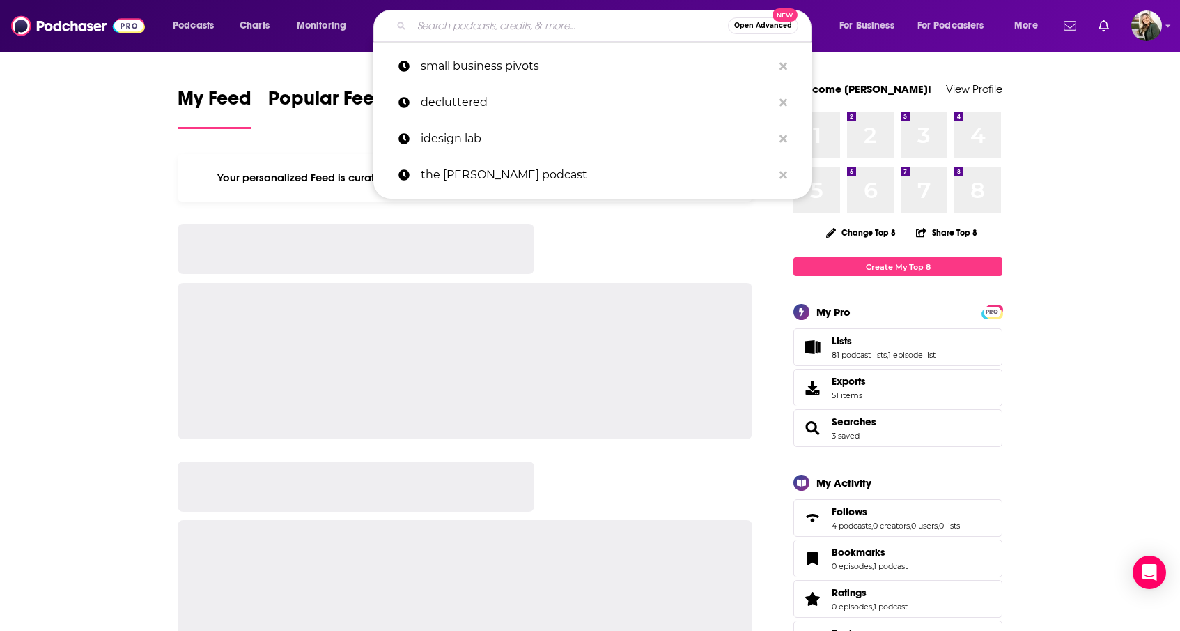
click at [601, 25] on input "Search podcasts, credits, & more..." at bounding box center [570, 26] width 316 height 22
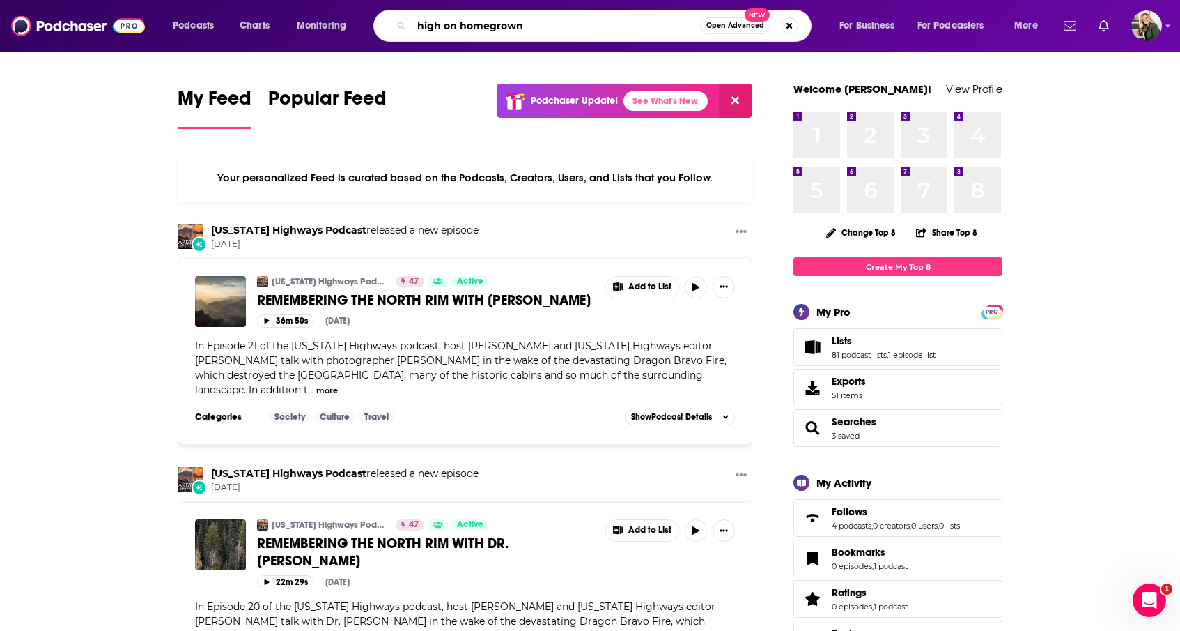
type input "high on homegrown"
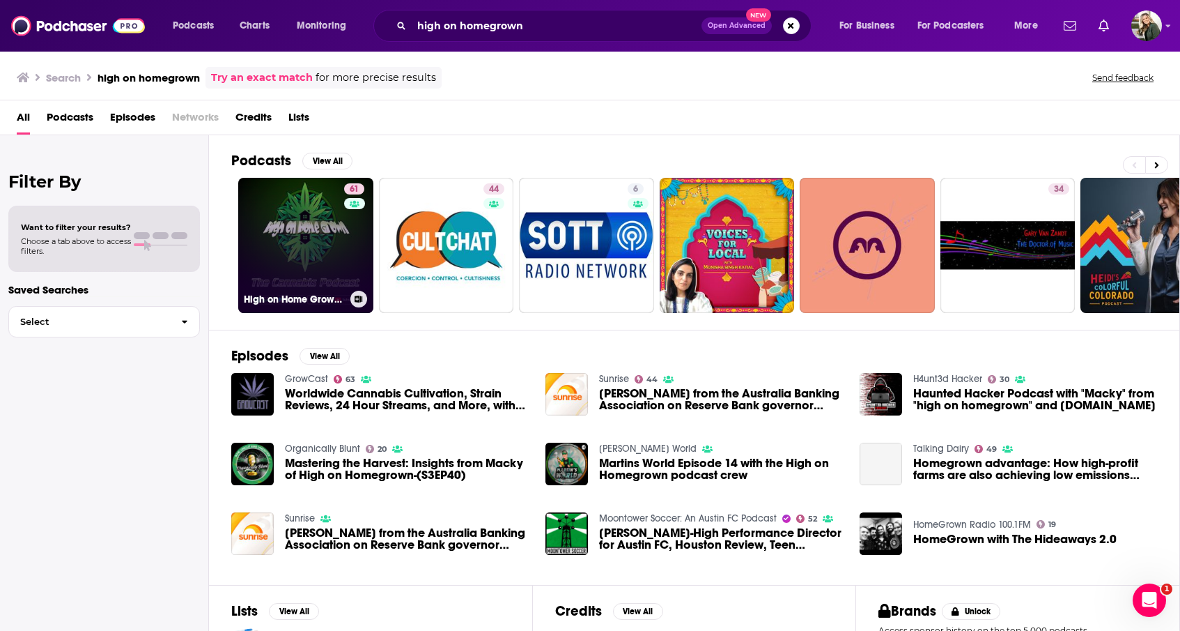
click at [341, 247] on link "61 High on Home Grown, The Cannabis Podcast" at bounding box center [305, 245] width 135 height 135
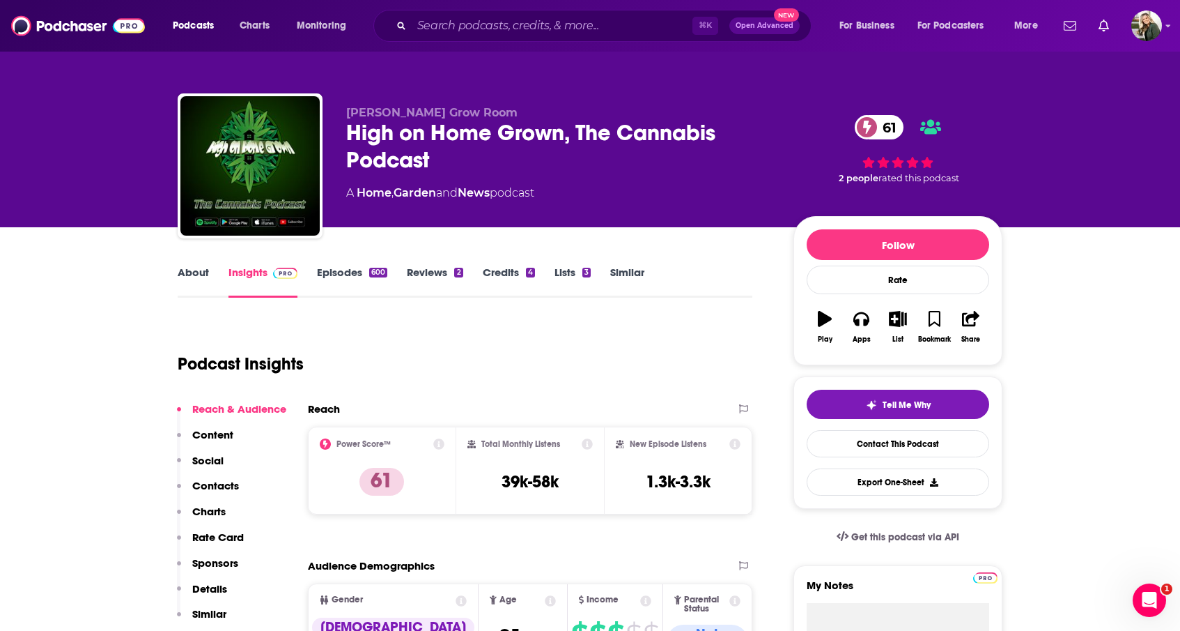
click at [188, 273] on link "About" at bounding box center [193, 281] width 31 height 32
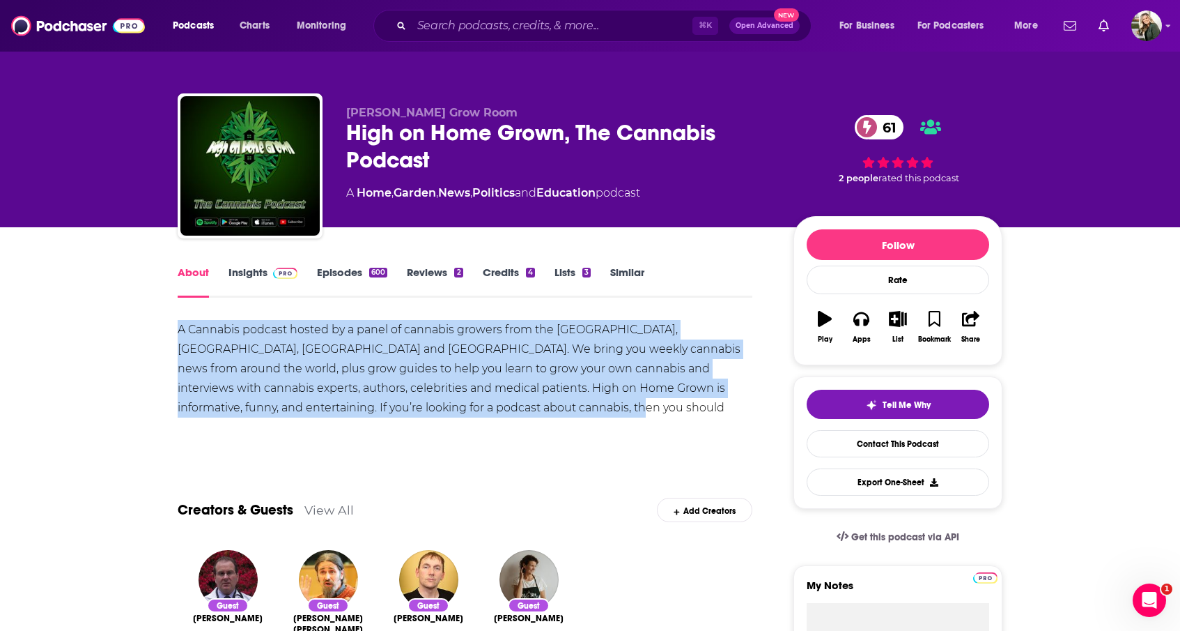
drag, startPoint x: 452, startPoint y: 409, endPoint x: 167, endPoint y: 327, distance: 296.4
copy div "A Cannabis podcast hosted by a panel of cannabis growers from the [GEOGRAPHIC_D…"
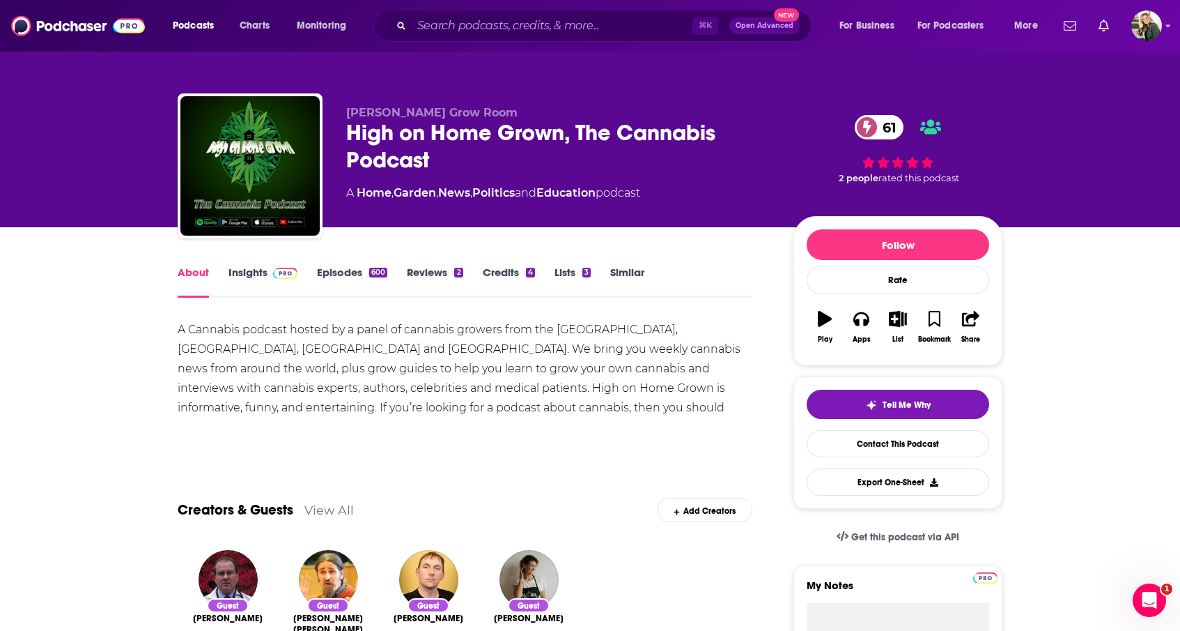
click at [507, 417] on div "A Cannabis podcast hosted by a panel of cannabis growers from the [GEOGRAPHIC_D…" at bounding box center [465, 384] width 575 height 128
click at [256, 265] on link "Insights" at bounding box center [263, 281] width 69 height 32
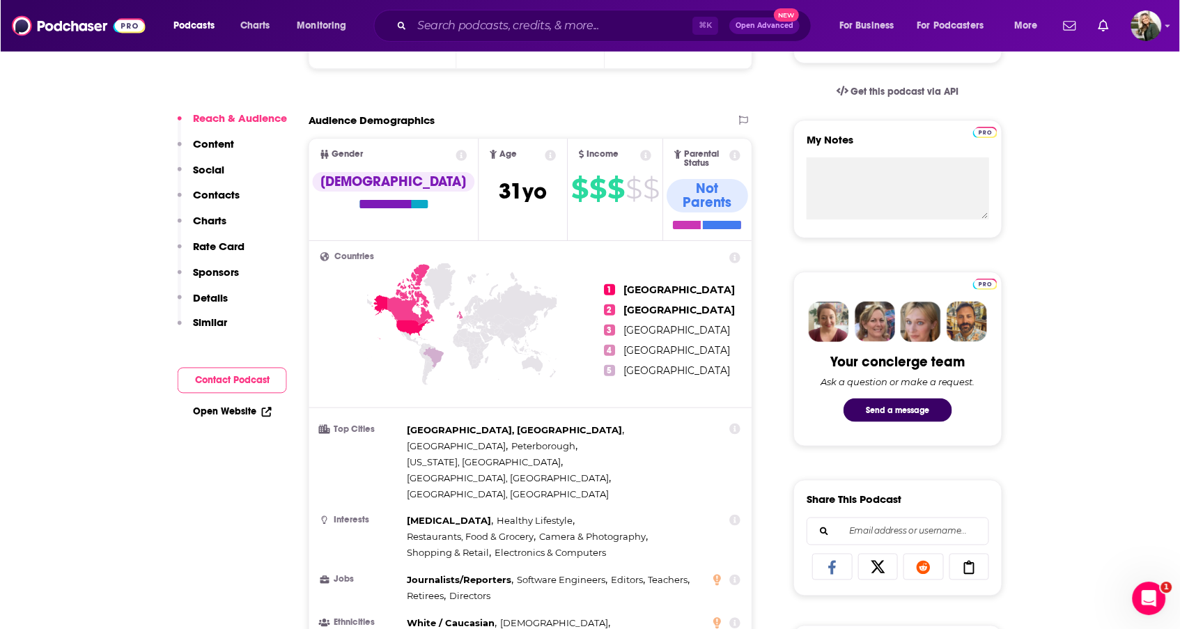
scroll to position [468, 0]
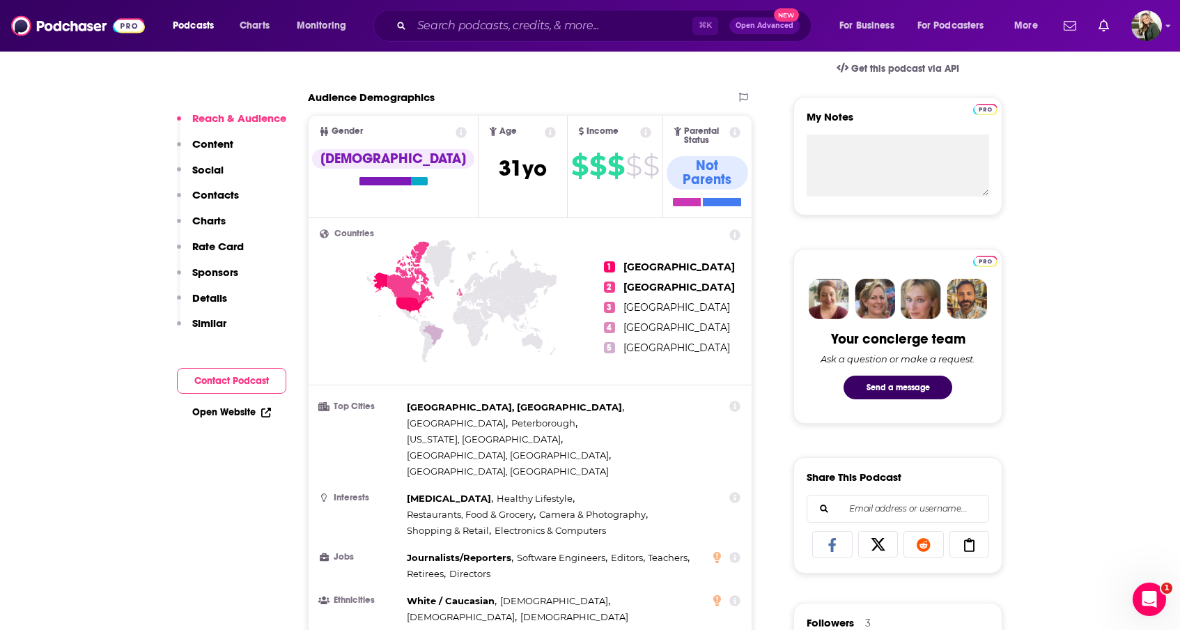
click at [217, 410] on link "Open Website" at bounding box center [231, 412] width 79 height 12
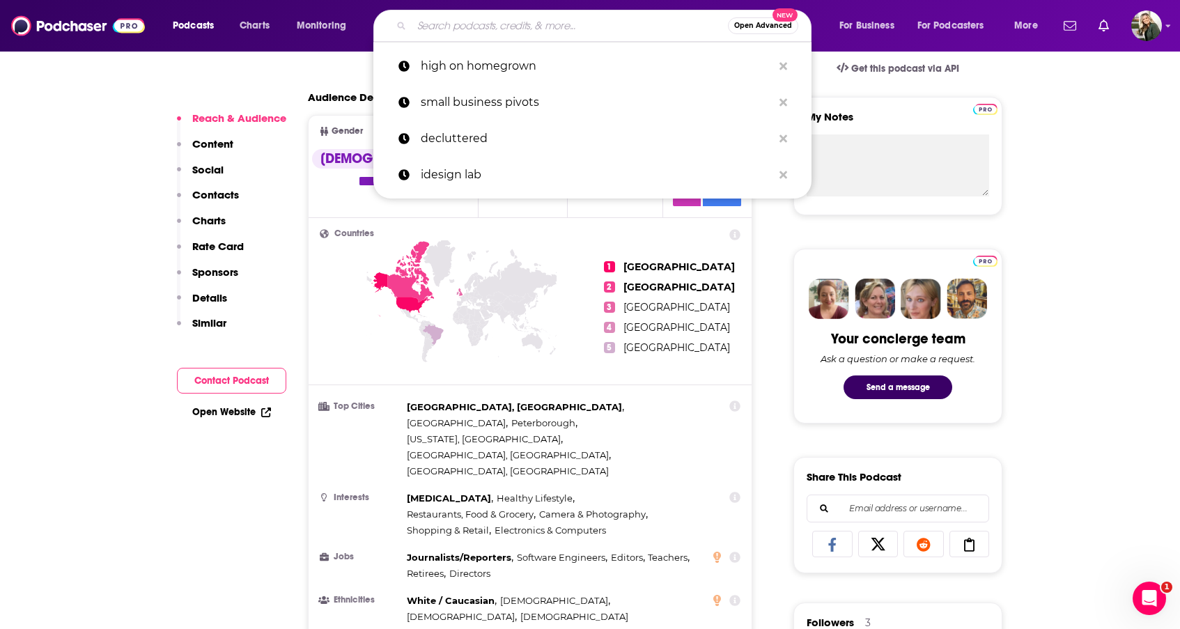
click at [571, 26] on input "Search podcasts, credits, & more..." at bounding box center [570, 26] width 316 height 22
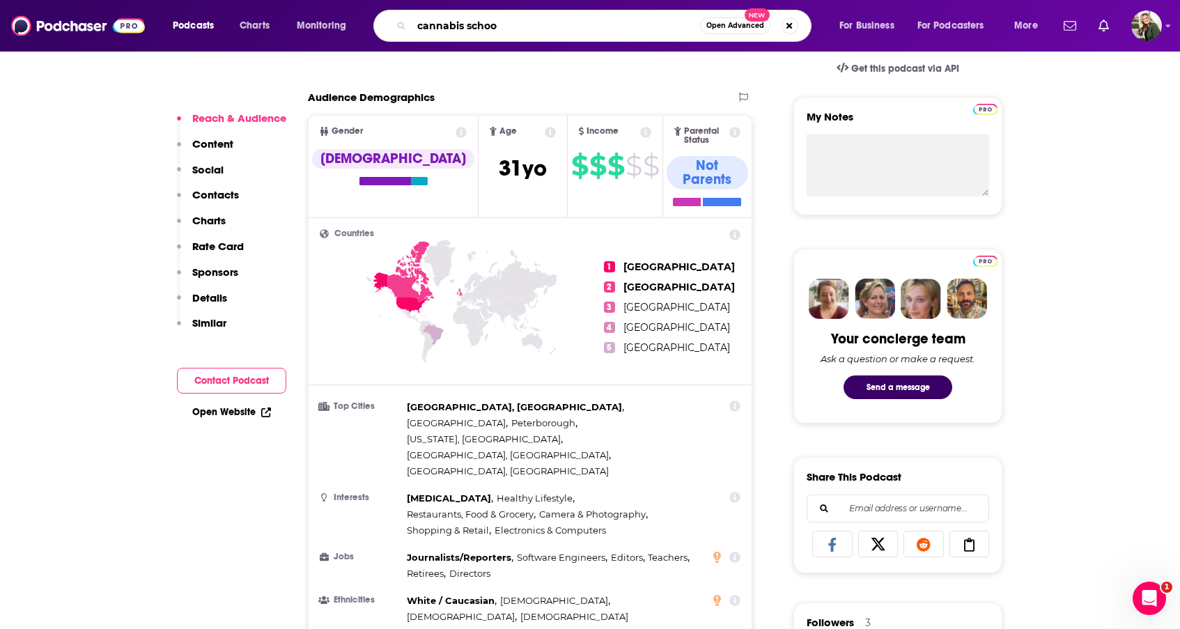
type input "cannabis school"
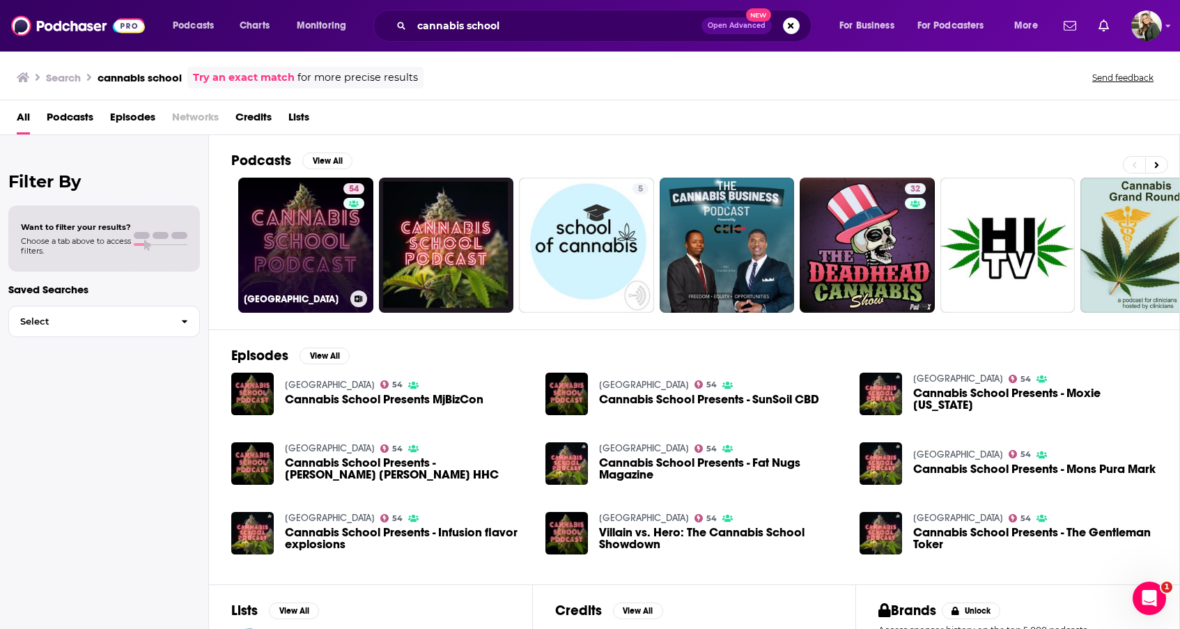
click at [314, 268] on link "54 [GEOGRAPHIC_DATA]" at bounding box center [305, 245] width 135 height 135
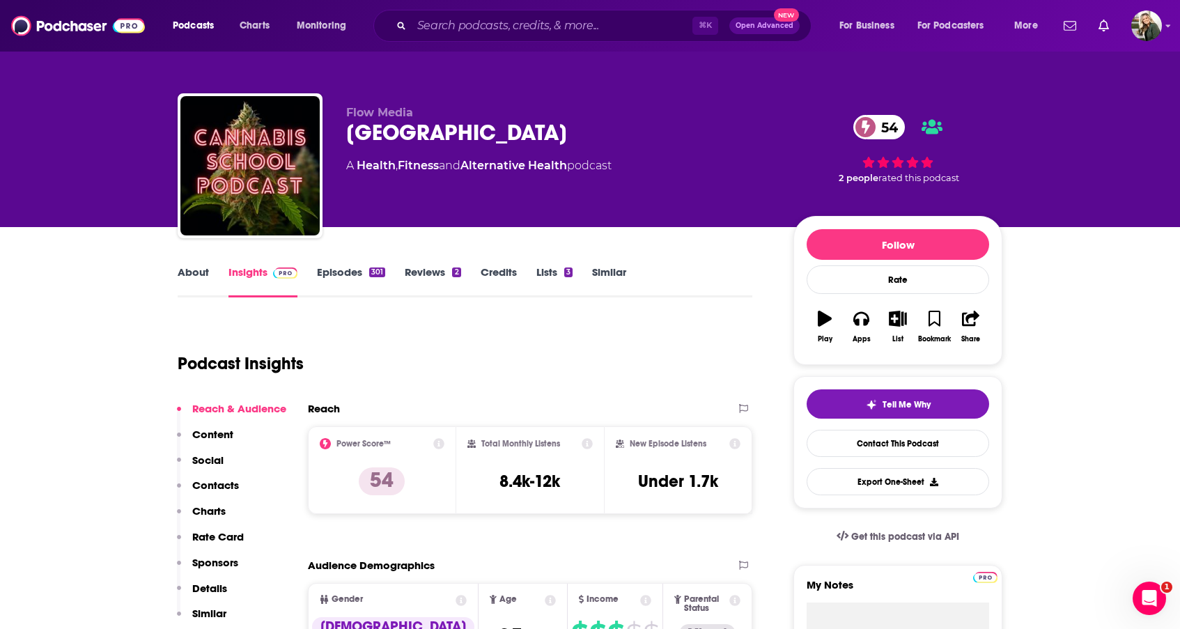
click at [195, 275] on link "About" at bounding box center [193, 281] width 31 height 32
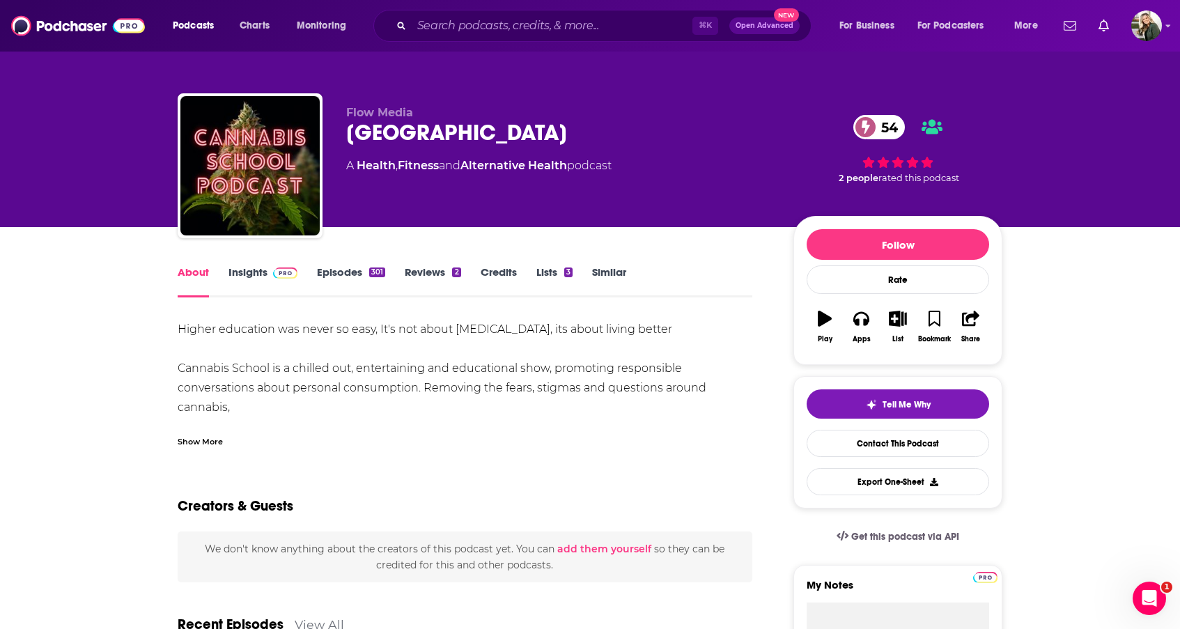
click at [215, 438] on div "Show More" at bounding box center [200, 440] width 45 height 13
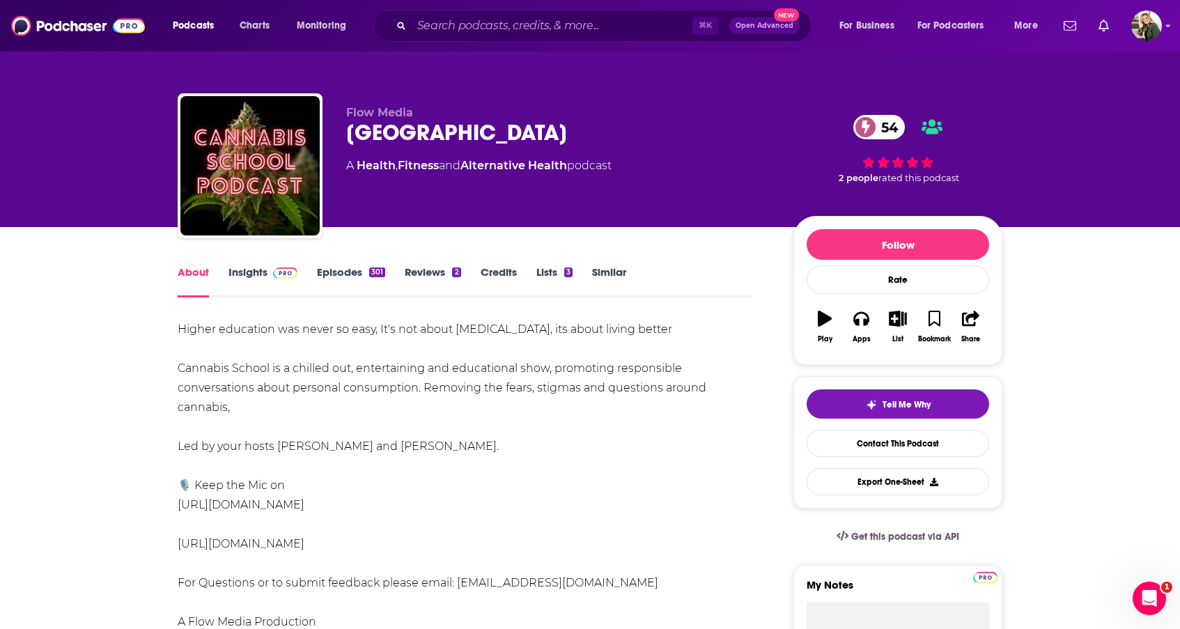
drag, startPoint x: 476, startPoint y: 446, endPoint x: 173, endPoint y: 326, distance: 325.3
copy div "Higher education was never so easy, It's not about [MEDICAL_DATA], its about li…"
drag, startPoint x: 362, startPoint y: 543, endPoint x: 170, endPoint y: 545, distance: 191.6
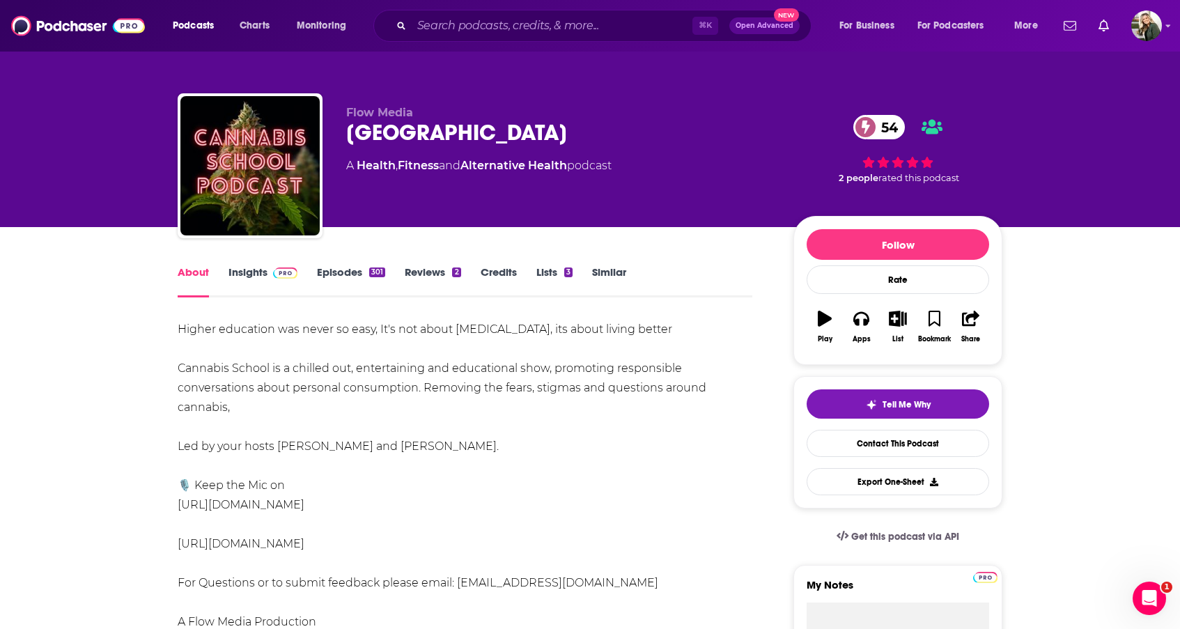
click at [438, 559] on div "Higher education was never so easy, It's not about [MEDICAL_DATA], its about li…" at bounding box center [465, 495] width 575 height 351
drag, startPoint x: 373, startPoint y: 546, endPoint x: 178, endPoint y: 548, distance: 195.1
click at [178, 548] on div "Higher education was never so easy, It's not about [MEDICAL_DATA], its about li…" at bounding box center [465, 495] width 575 height 351
copy link "[URL][DOMAIN_NAME]"
click at [473, 26] on input "Search podcasts, credits, & more..." at bounding box center [552, 26] width 281 height 22
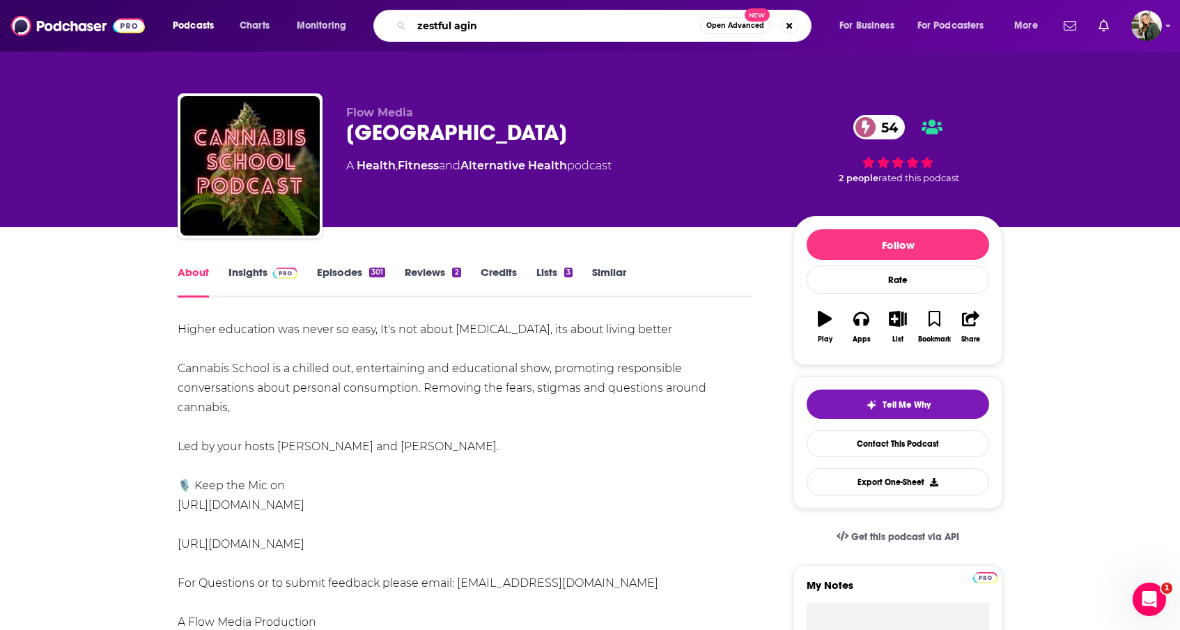
type input "zestful aging"
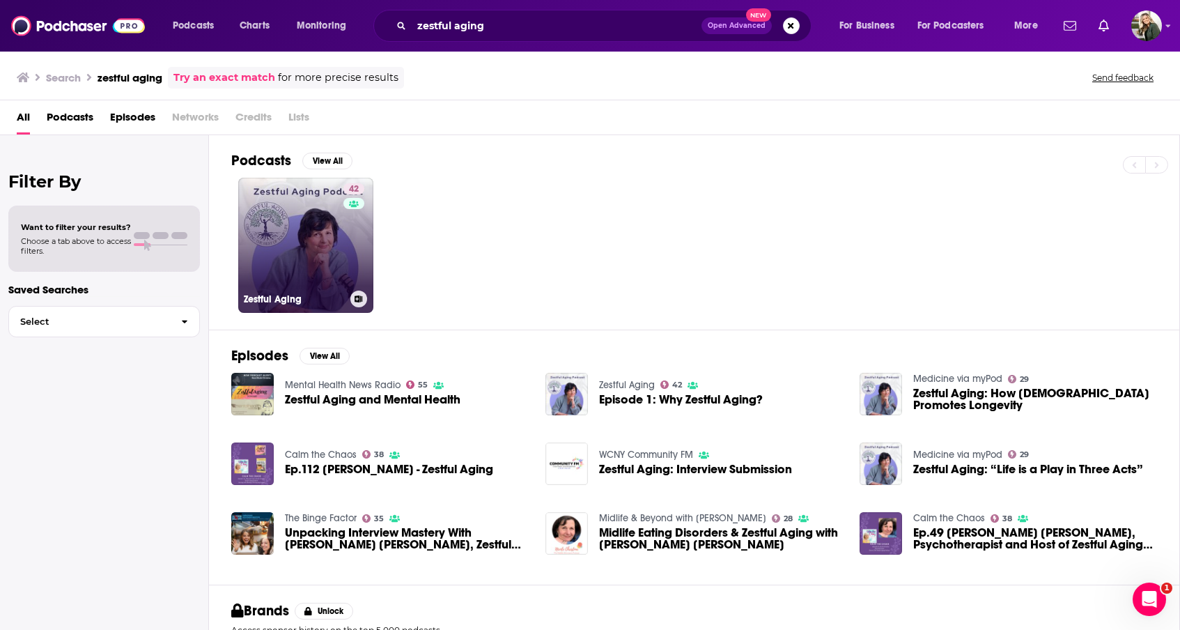
click at [309, 254] on link "42 Zestful Aging" at bounding box center [305, 245] width 135 height 135
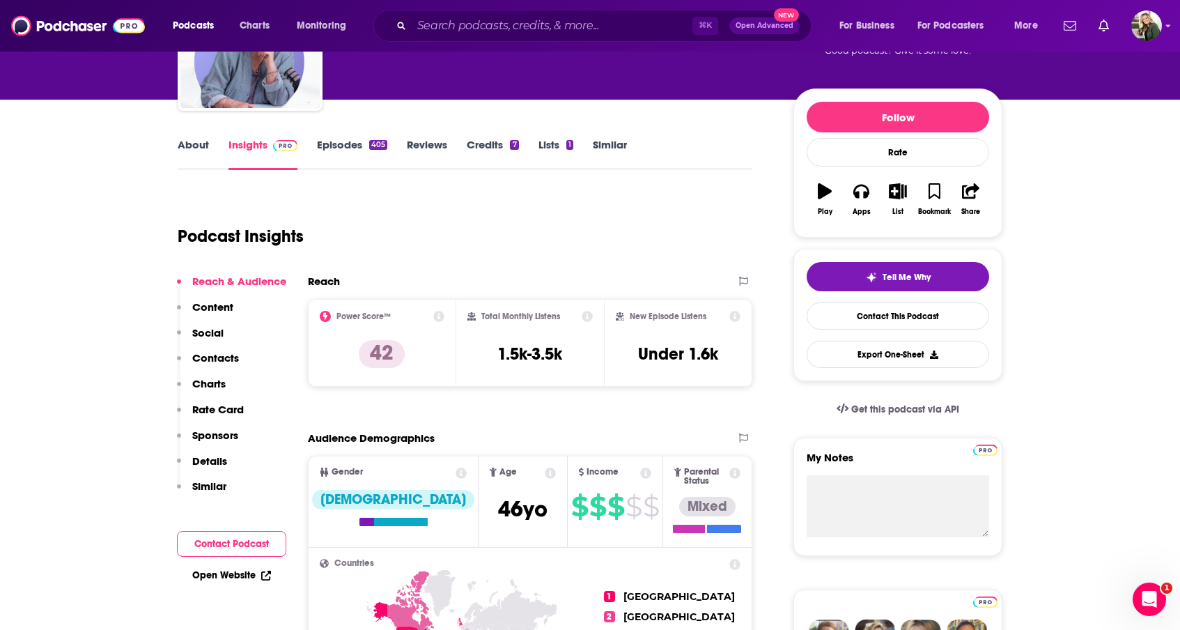
scroll to position [128, 0]
click at [194, 145] on link "About" at bounding box center [193, 153] width 31 height 32
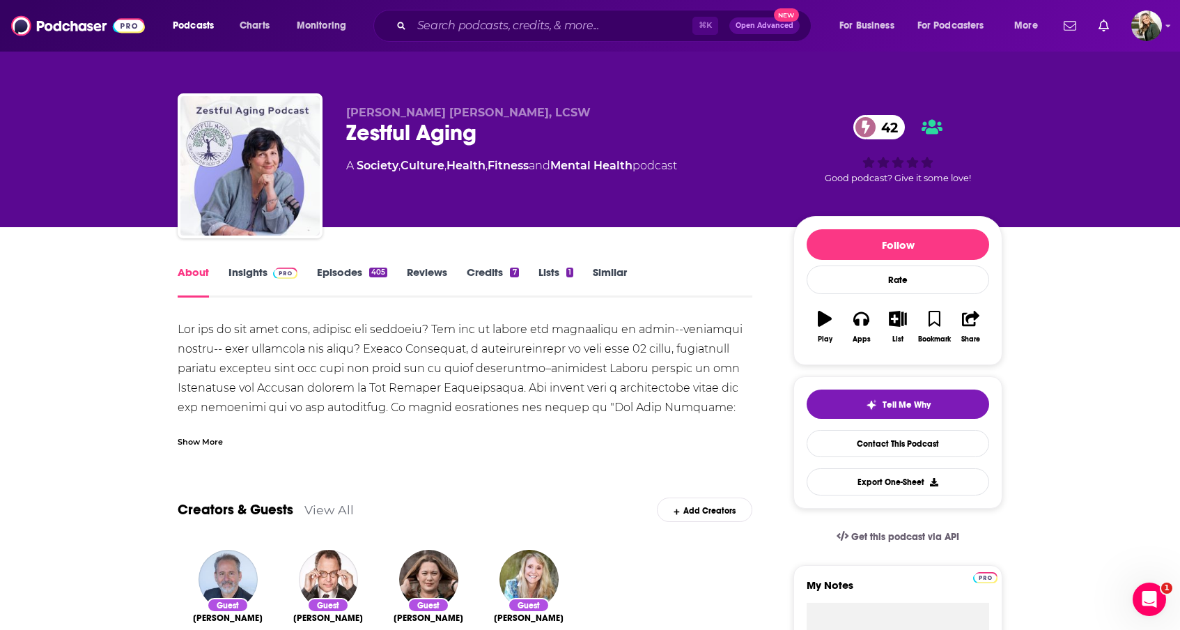
click at [212, 442] on div "Show More" at bounding box center [200, 440] width 45 height 13
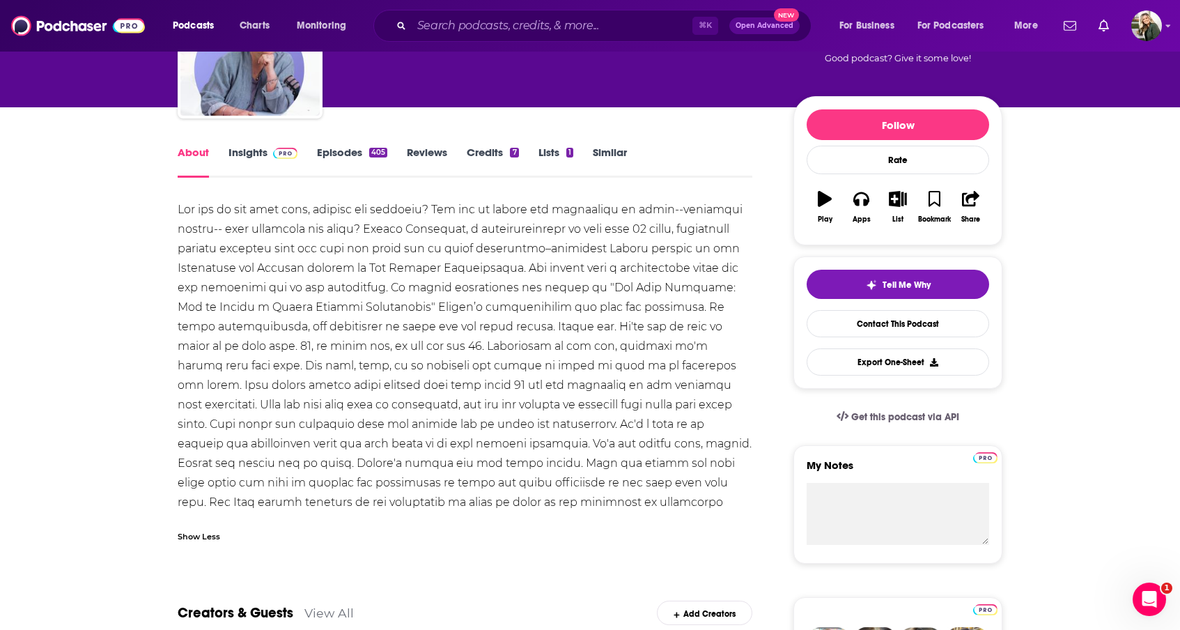
scroll to position [123, 0]
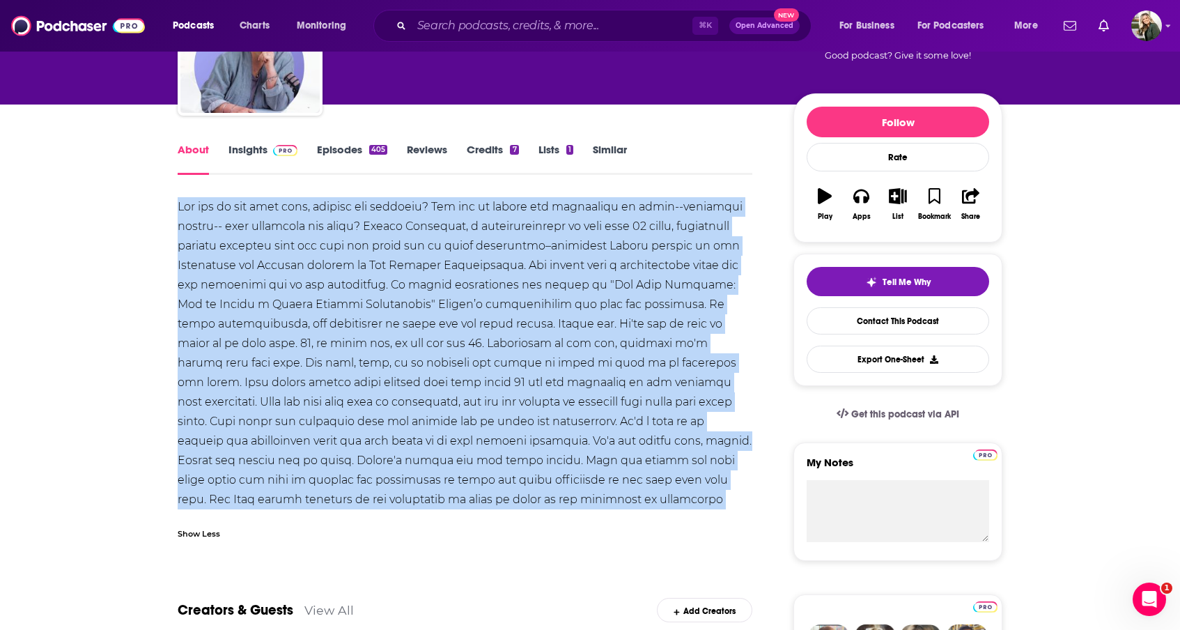
drag, startPoint x: 543, startPoint y: 500, endPoint x: 173, endPoint y: 213, distance: 468.3
copy div "Lor ips do sit amet cons, adipisc eli seddoeiu? Tem inc ut labore etd magnaaliq…"
click at [247, 147] on link "Insights" at bounding box center [263, 159] width 69 height 32
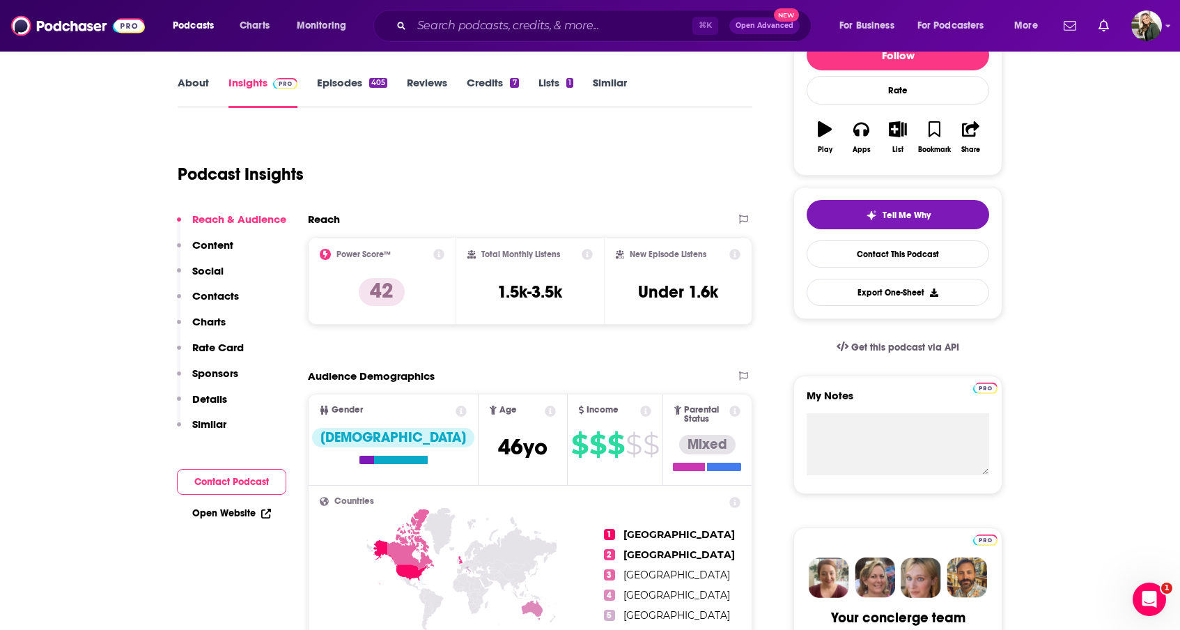
scroll to position [213, 0]
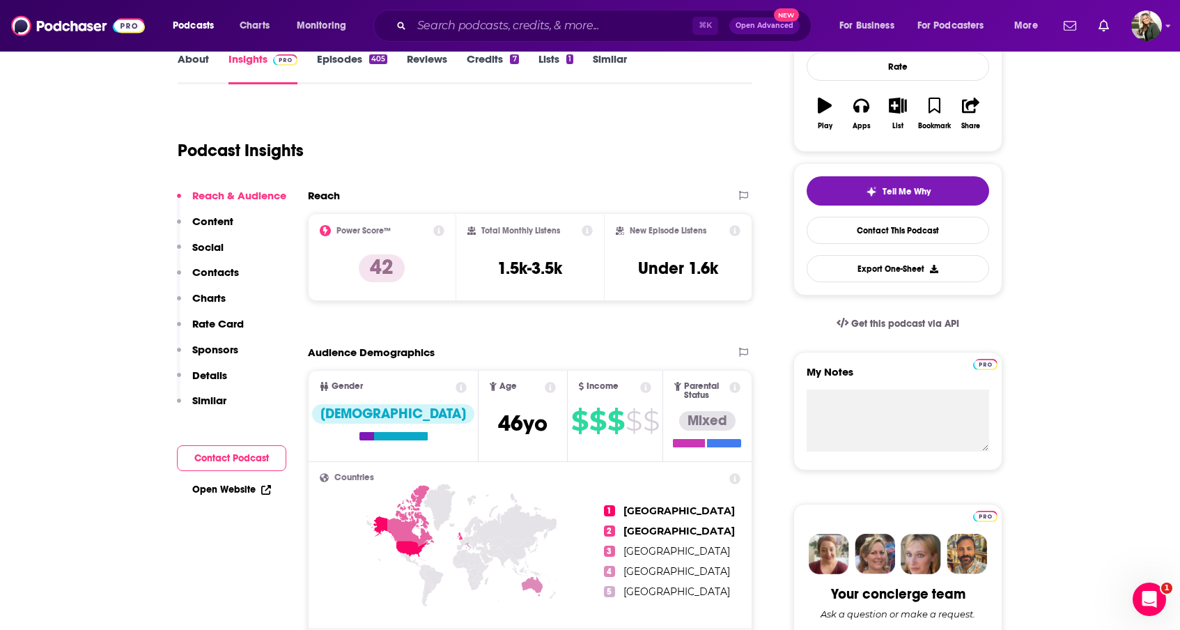
click at [251, 491] on link "Open Website" at bounding box center [231, 490] width 79 height 12
